Goal: Contribute content: Add original content to the website for others to see

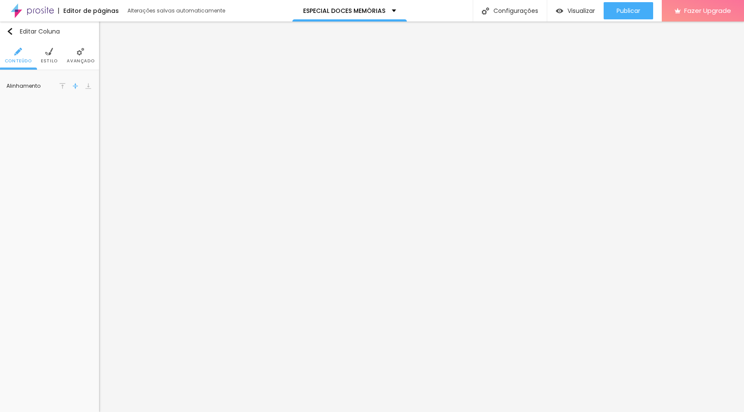
click at [81, 53] on img at bounding box center [81, 52] width 8 height 8
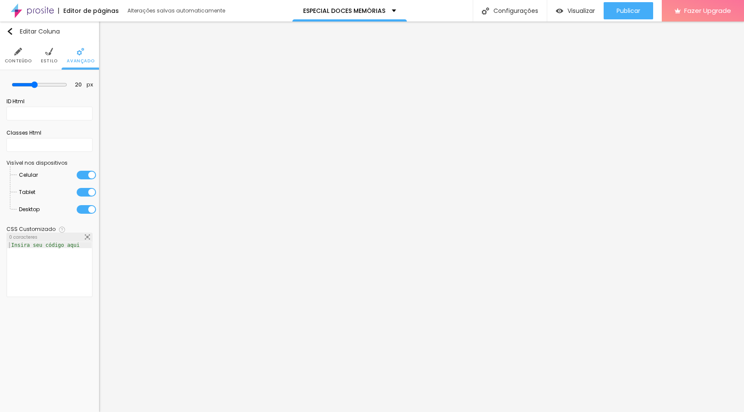
click at [46, 60] on span "Estilo" at bounding box center [49, 61] width 17 height 4
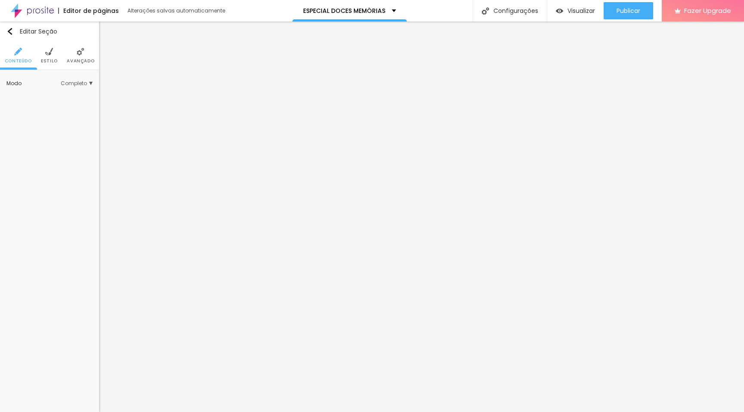
click at [51, 59] on span "Estilo" at bounding box center [49, 61] width 17 height 4
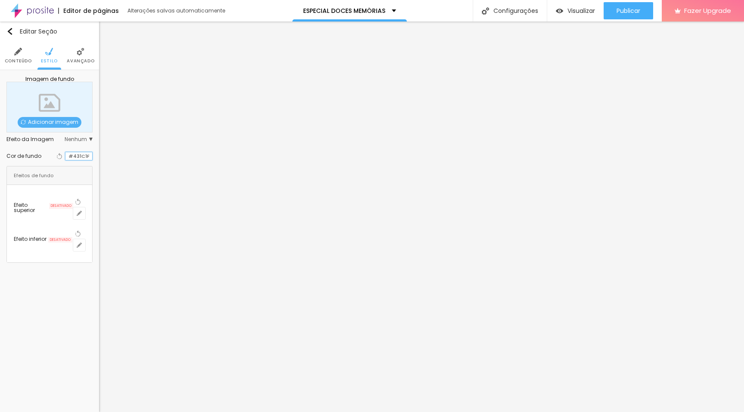
drag, startPoint x: 69, startPoint y: 155, endPoint x: 96, endPoint y: 157, distance: 27.6
click at [96, 157] on div "Imagem de fundo Adicionar imagem Efeito da Imagem Nenhum Nenhum Parallax Cor de…" at bounding box center [49, 169] width 99 height 199
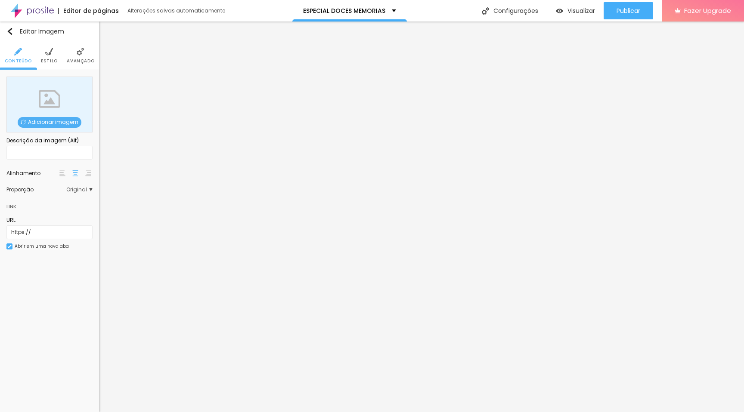
click at [65, 126] on span "Adicionar imagem" at bounding box center [50, 122] width 64 height 11
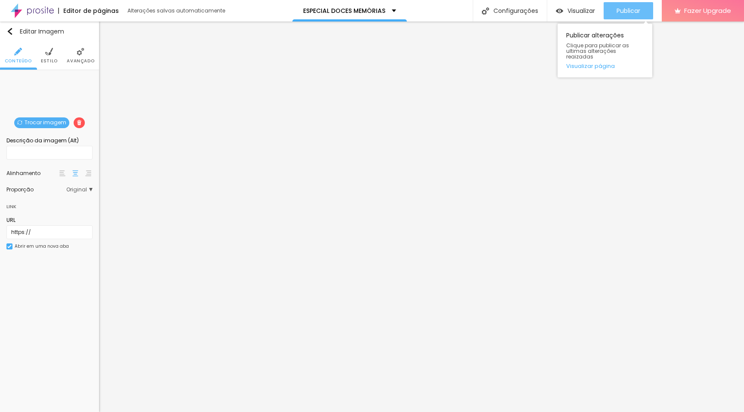
click at [565, 7] on span "Publicar" at bounding box center [628, 10] width 24 height 7
click at [565, 14] on span "Visualizar" at bounding box center [581, 10] width 28 height 7
